Goal: Information Seeking & Learning: Learn about a topic

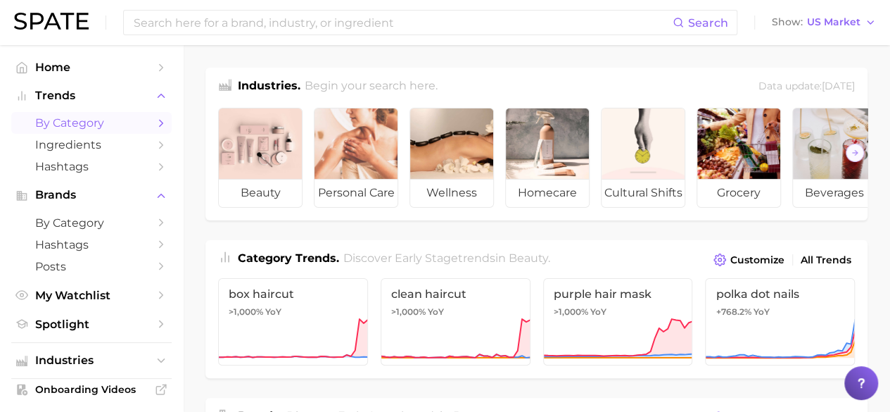
click at [120, 122] on span "by Category" at bounding box center [91, 122] width 113 height 13
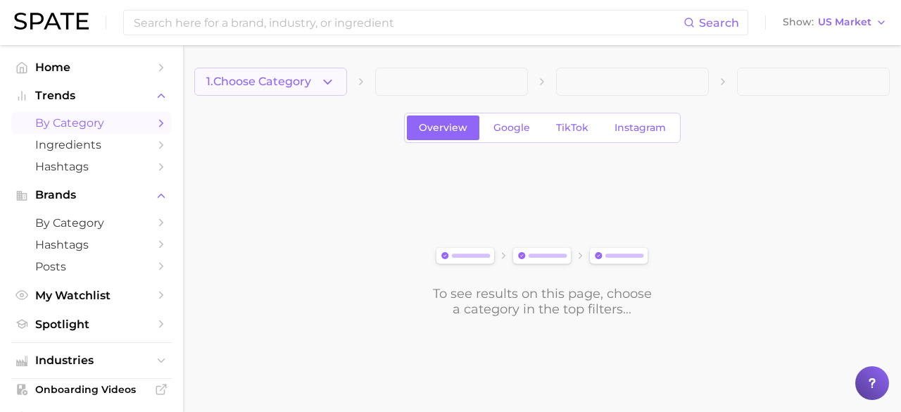
click at [315, 76] on button "1. Choose Category" at bounding box center [270, 82] width 153 height 28
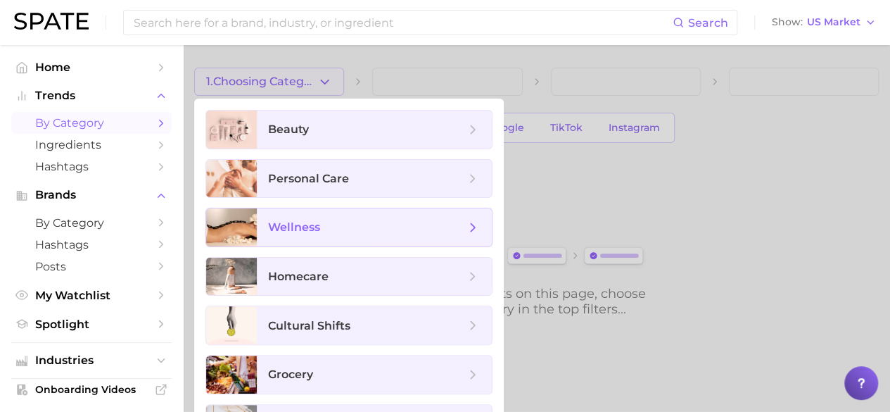
click at [358, 232] on span "wellness" at bounding box center [366, 227] width 197 height 15
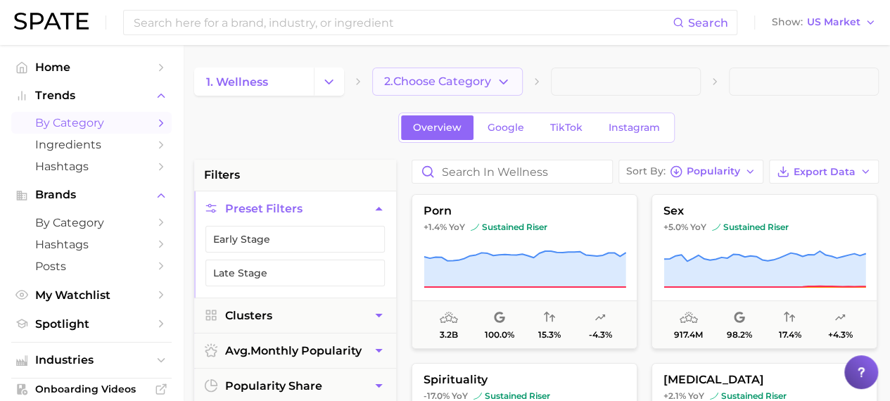
click at [425, 82] on span "2. Choose Category" at bounding box center [437, 81] width 107 height 13
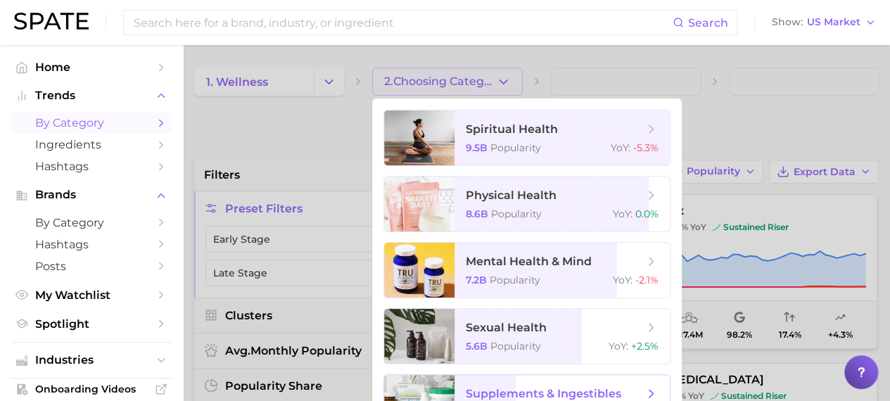
click at [569, 393] on span "supplements & ingestibles 2.7b Popularity YoY : +26.3%" at bounding box center [562, 402] width 215 height 55
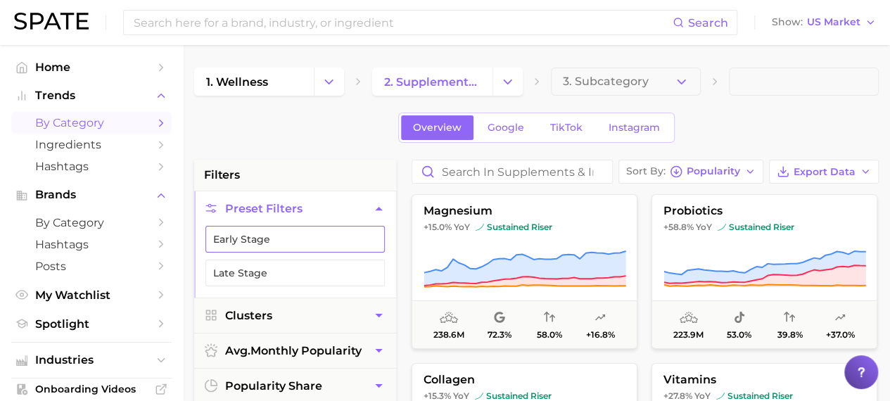
click at [349, 242] on button "Early Stage" at bounding box center [295, 239] width 179 height 27
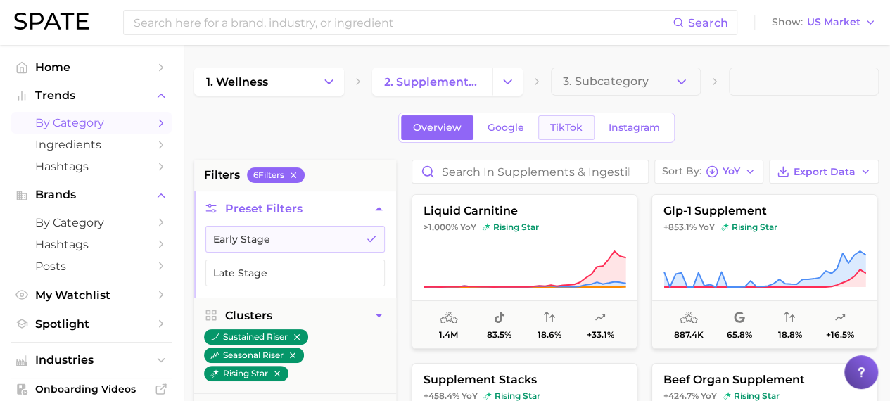
click at [567, 126] on span "TikTok" at bounding box center [566, 128] width 32 height 12
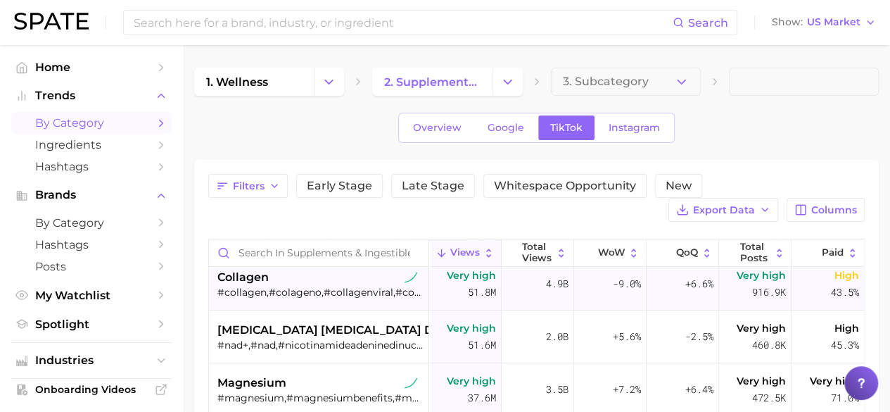
scroll to position [54, 0]
